Goal: Transaction & Acquisition: Purchase product/service

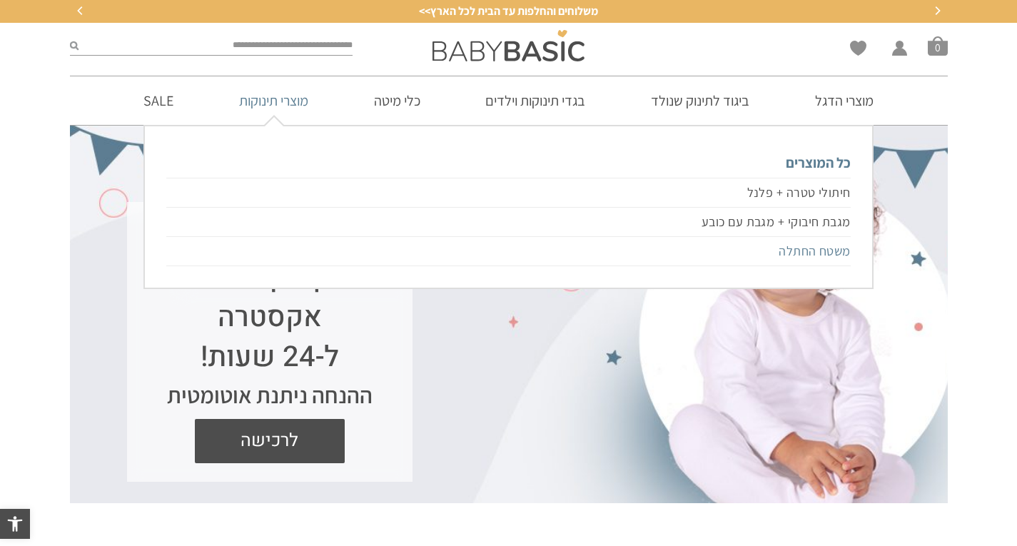
click at [802, 255] on link "משטח החתלה" at bounding box center [508, 251] width 684 height 29
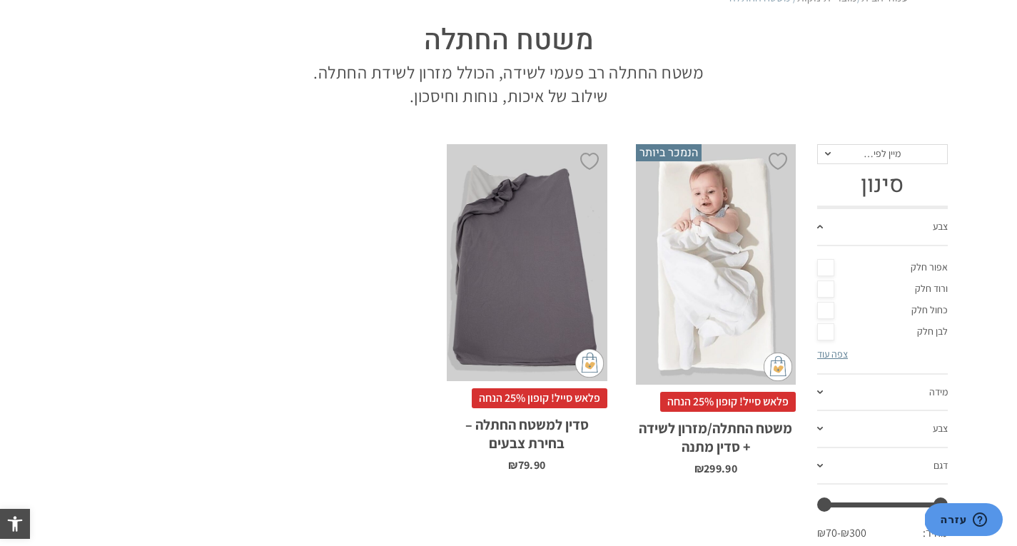
click at [711, 260] on div "x בחירת סדין מתנה סדין למשטח החתלה אפור סדין למשטח החתלה ורוד סדין למשטח החתלה …" at bounding box center [716, 264] width 160 height 240
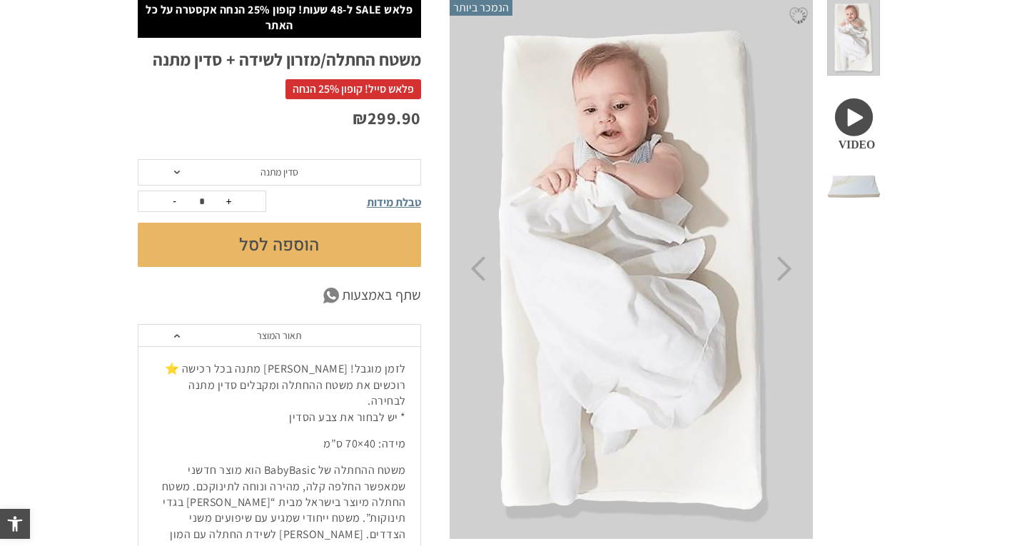
scroll to position [214, 0]
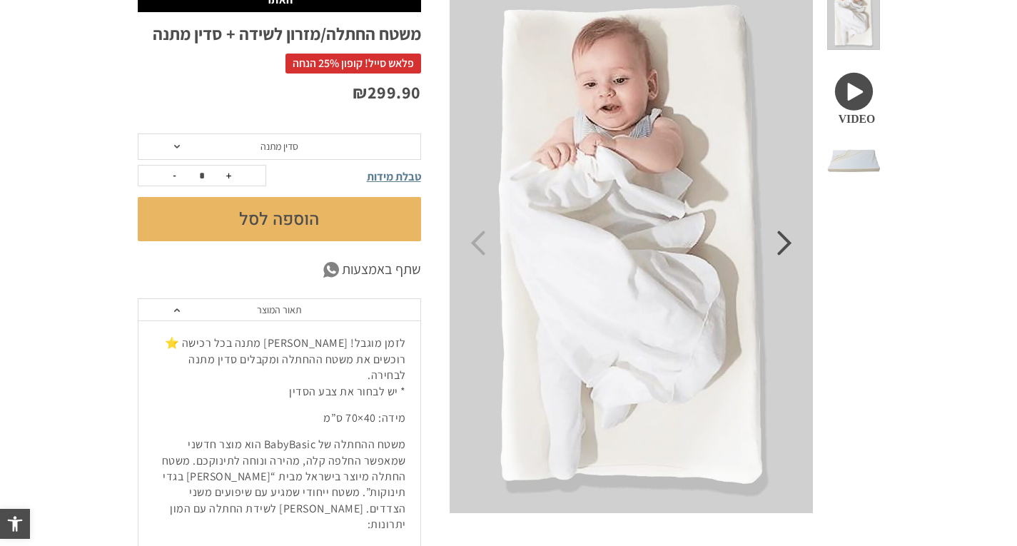
click at [790, 250] on icon "Next" at bounding box center [784, 242] width 15 height 25
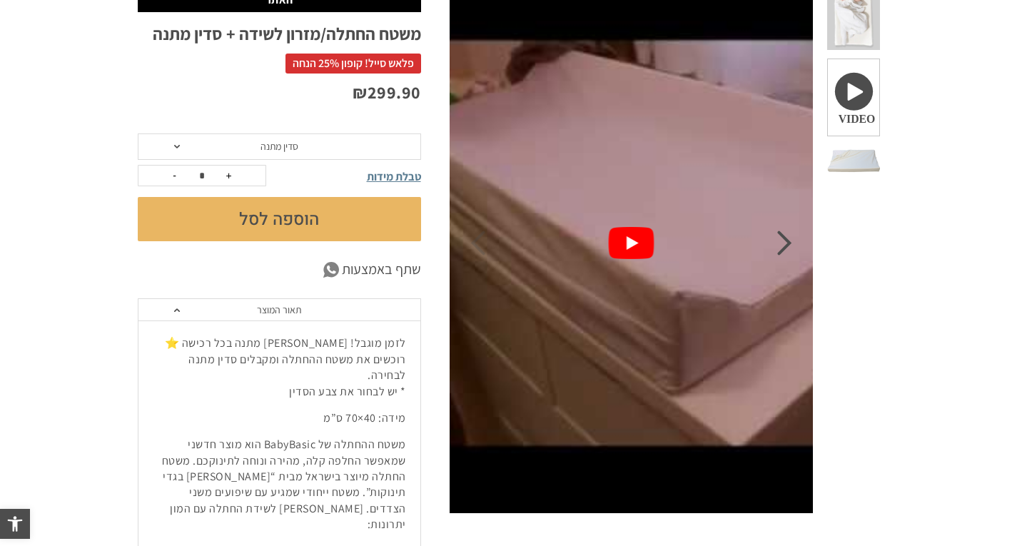
click at [790, 250] on icon "Next" at bounding box center [784, 242] width 15 height 25
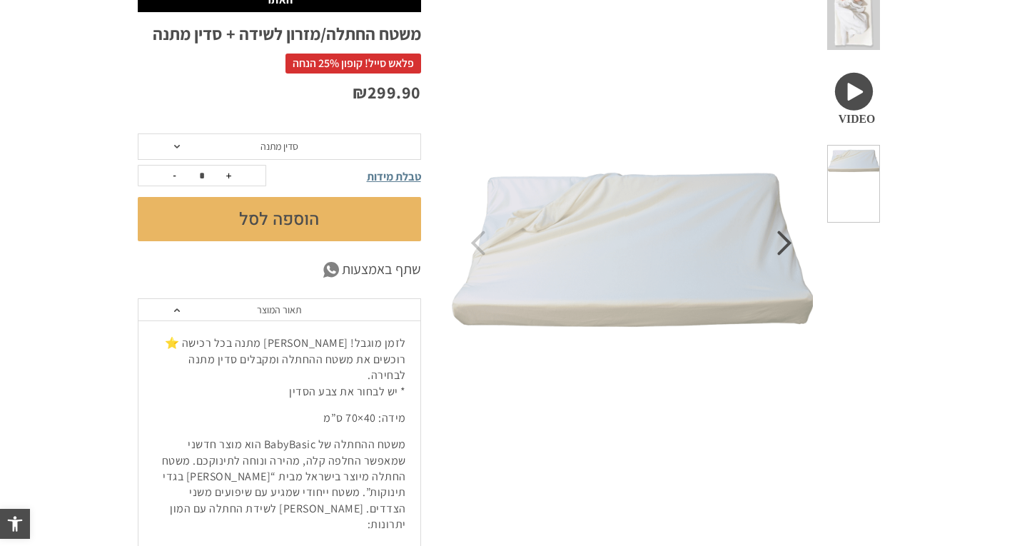
click at [790, 250] on icon "Next" at bounding box center [784, 242] width 15 height 25
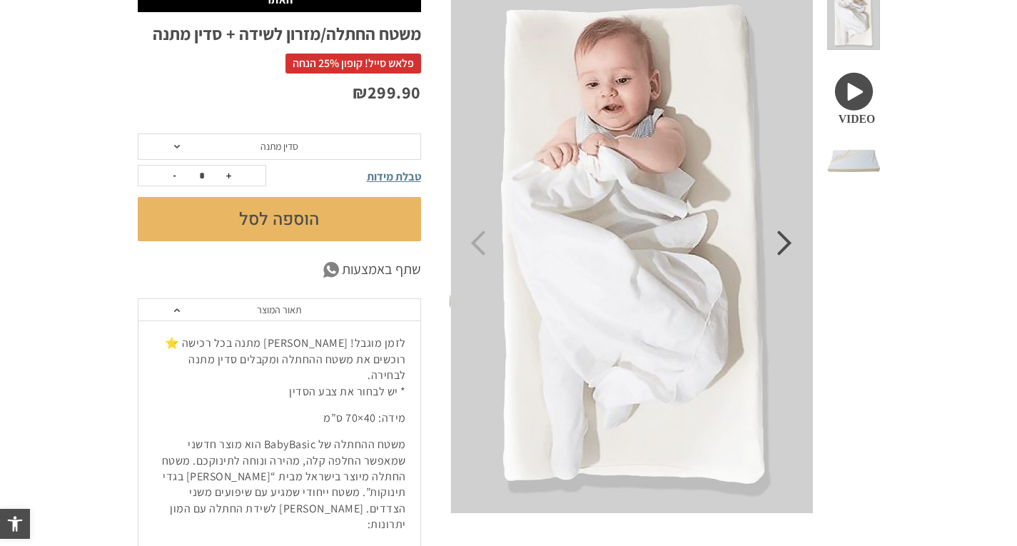
scroll to position [0, 0]
click at [790, 250] on icon "Next" at bounding box center [784, 242] width 15 height 25
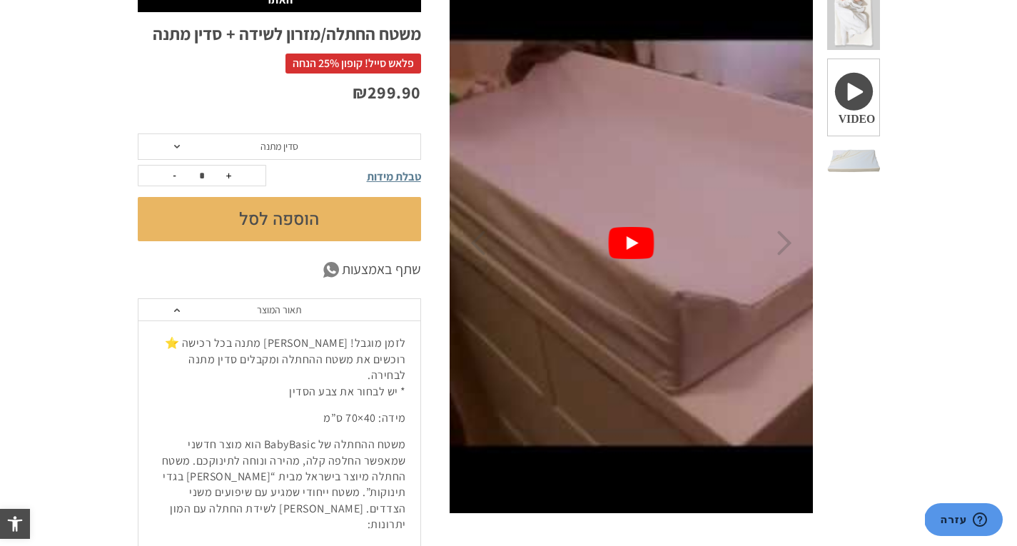
click at [629, 237] on button "play Youtube video" at bounding box center [631, 243] width 365 height 540
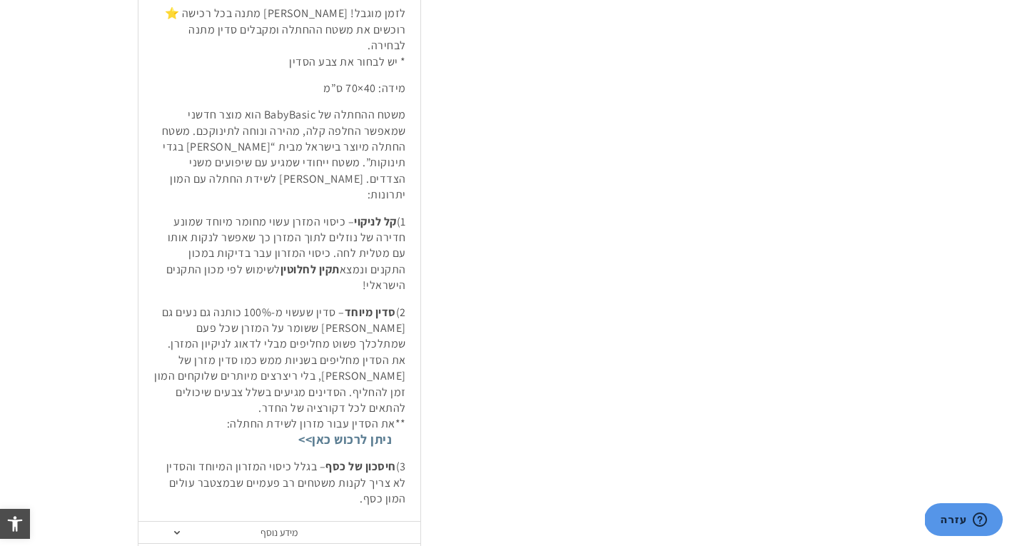
scroll to position [571, 0]
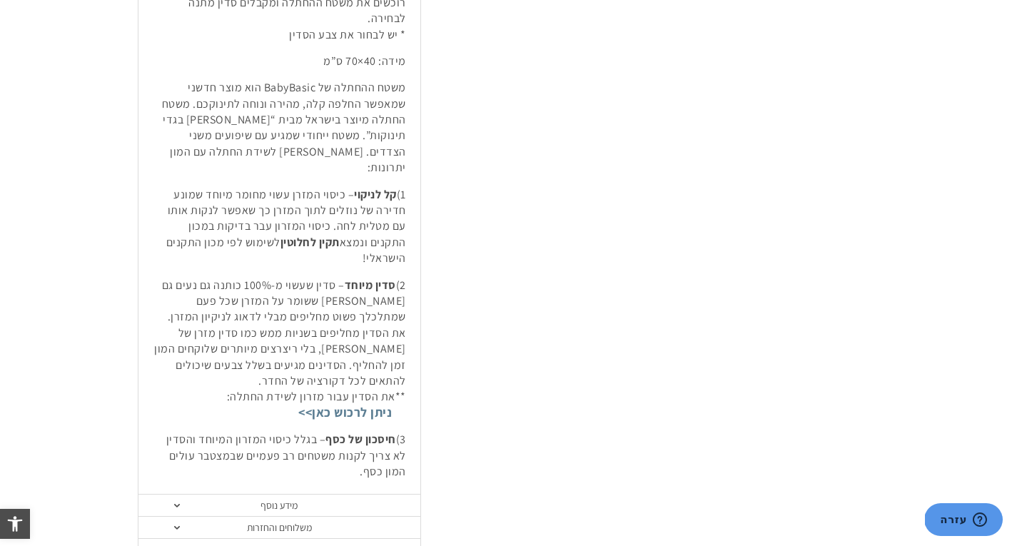
click at [305, 430] on div "לזמן מוגבל! סדין מתנה בכל רכישה ⭐ רוכשים את משטח ההחתלה ומקבלים סדין מתנה לבחיר…" at bounding box center [279, 229] width 282 height 531
click at [303, 495] on link "מידע נוסף" at bounding box center [279, 506] width 282 height 22
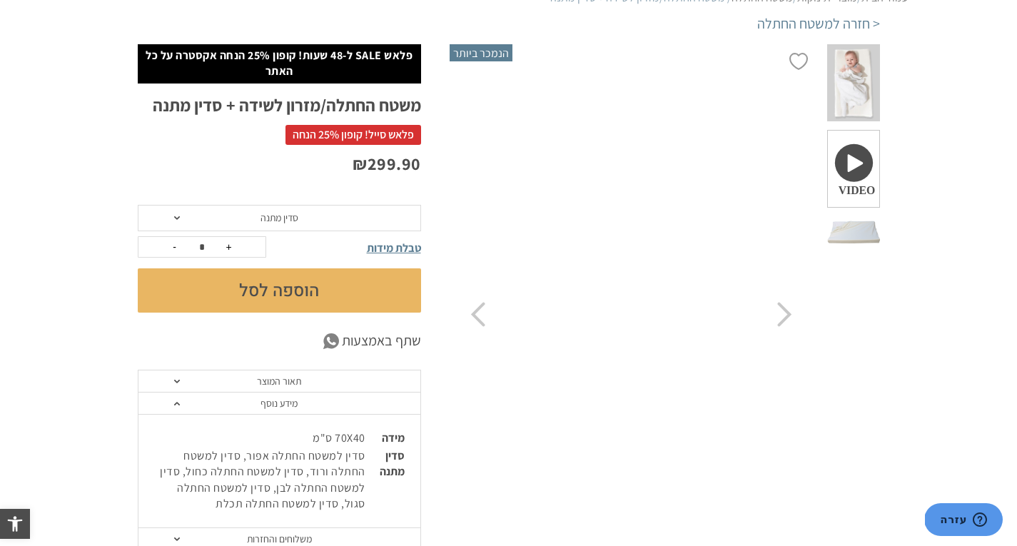
scroll to position [214, 0]
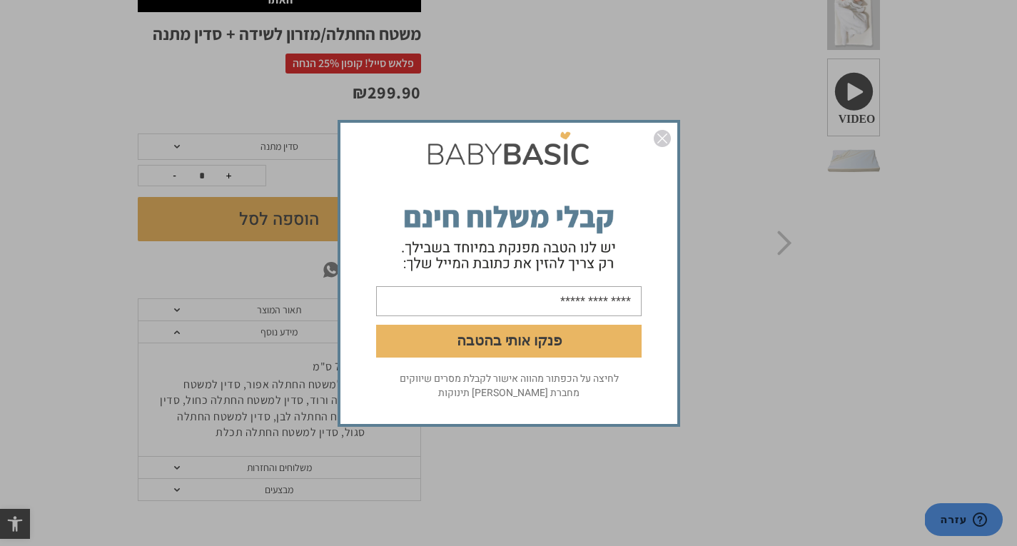
click at [664, 133] on img "סגור" at bounding box center [662, 138] width 17 height 17
